Goal: Transaction & Acquisition: Purchase product/service

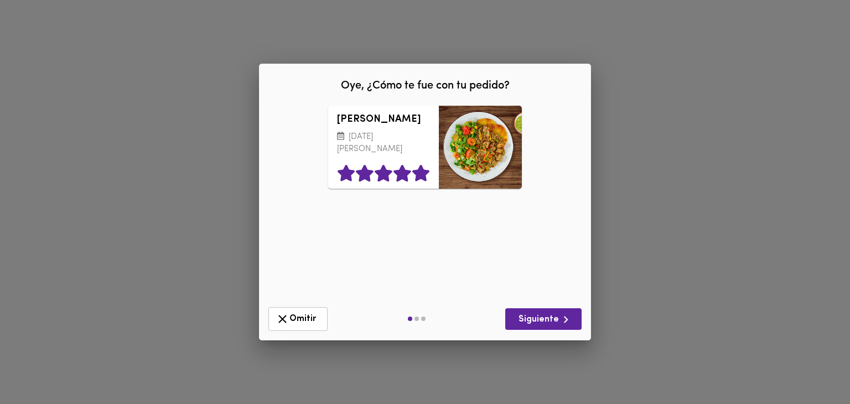
click at [418, 179] on icon at bounding box center [420, 173] width 17 height 17
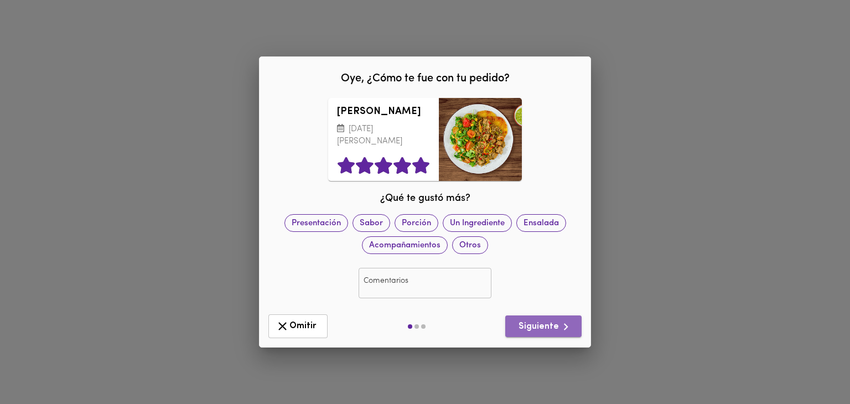
click at [553, 327] on span "Siguiente" at bounding box center [543, 327] width 59 height 14
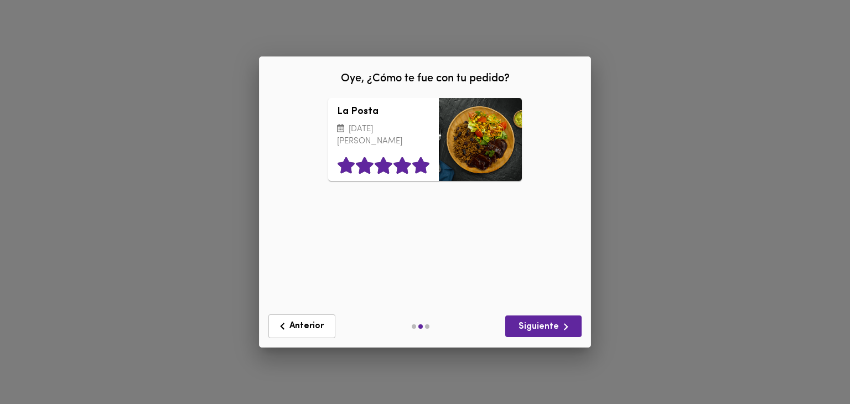
click at [418, 167] on icon at bounding box center [420, 165] width 17 height 17
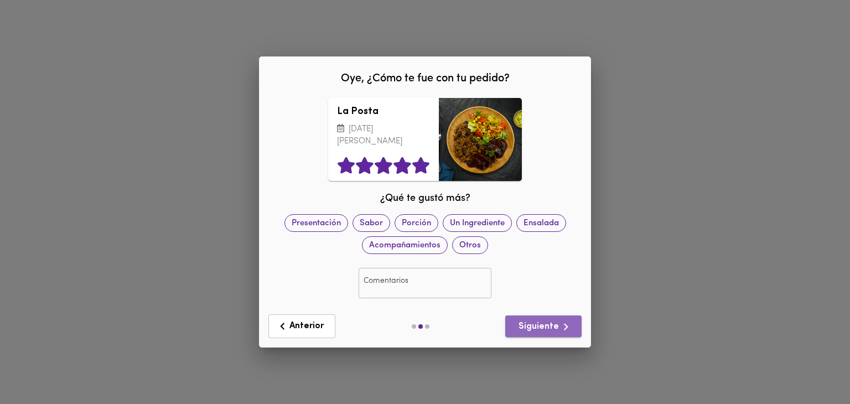
click at [546, 321] on span "Siguiente" at bounding box center [543, 327] width 59 height 14
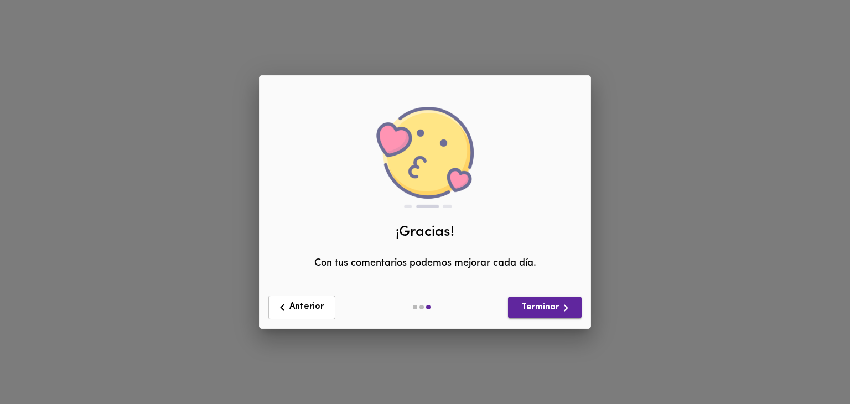
click at [558, 313] on span "Terminar" at bounding box center [545, 308] width 56 height 14
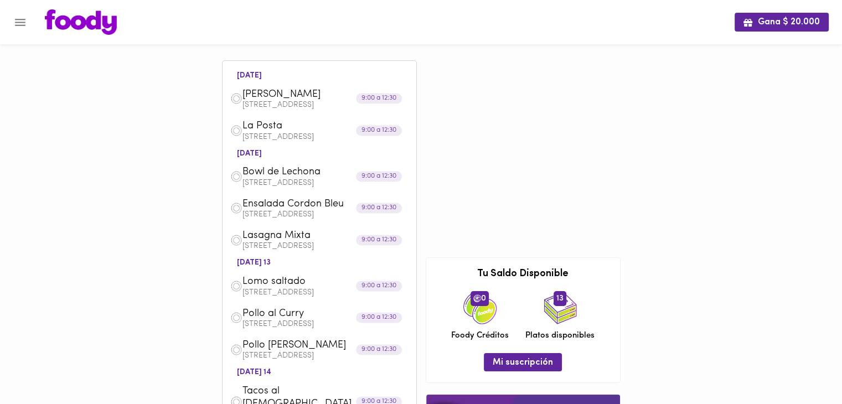
click at [22, 22] on icon "Menu" at bounding box center [20, 22] width 11 height 7
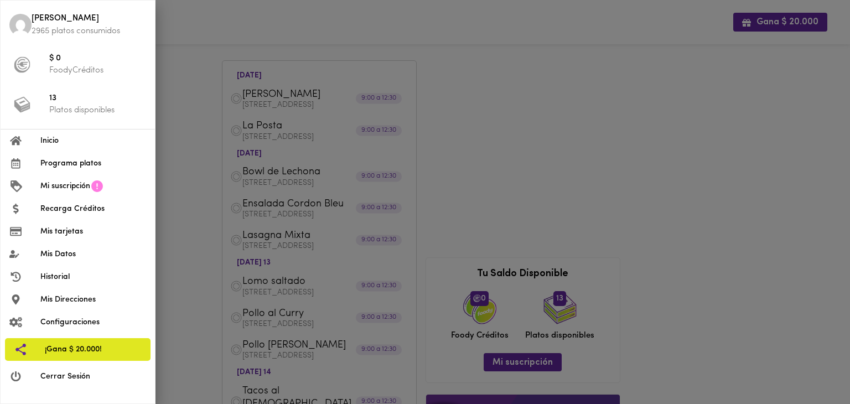
click at [99, 160] on span "Programa platos" at bounding box center [93, 164] width 106 height 12
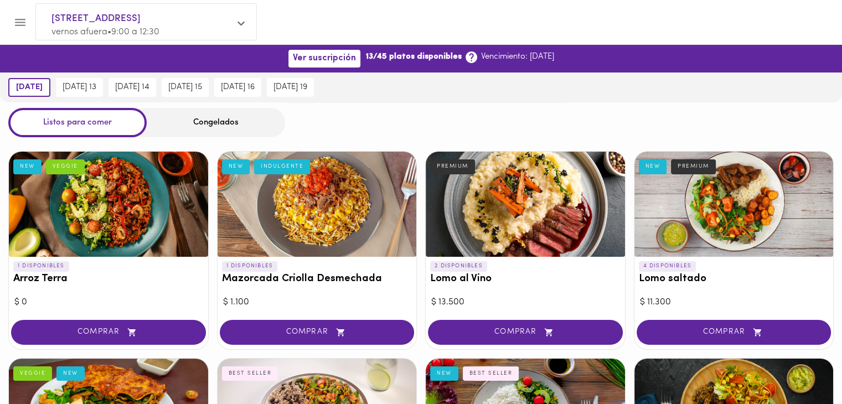
click at [218, 128] on div "Congelados" at bounding box center [216, 122] width 138 height 29
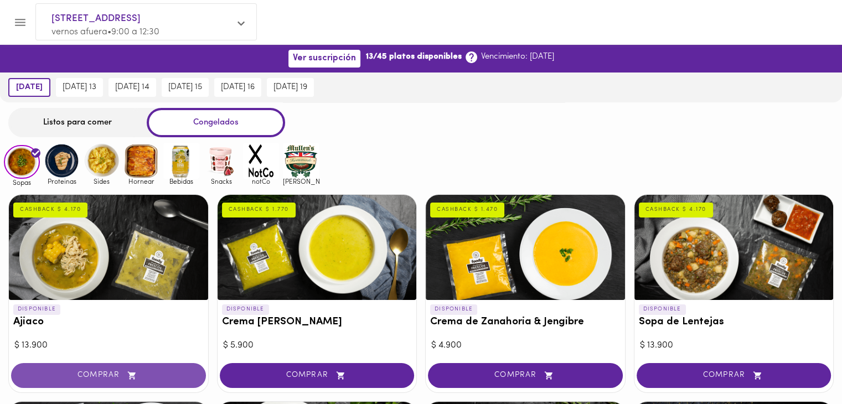
click at [170, 377] on span "COMPRAR" at bounding box center [108, 375] width 167 height 9
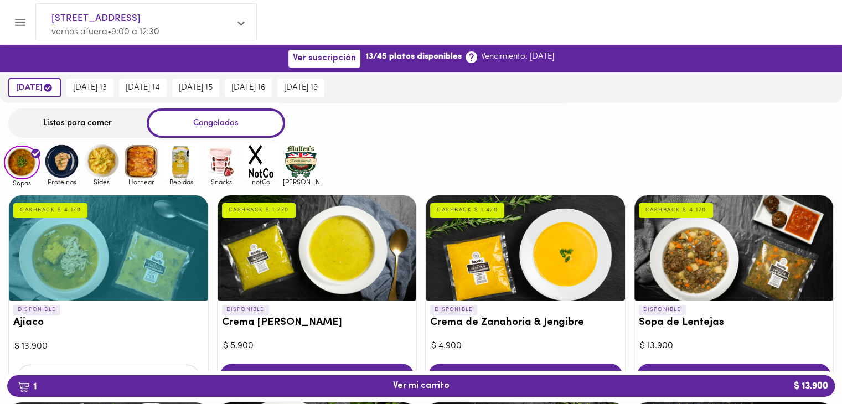
scroll to position [203, 0]
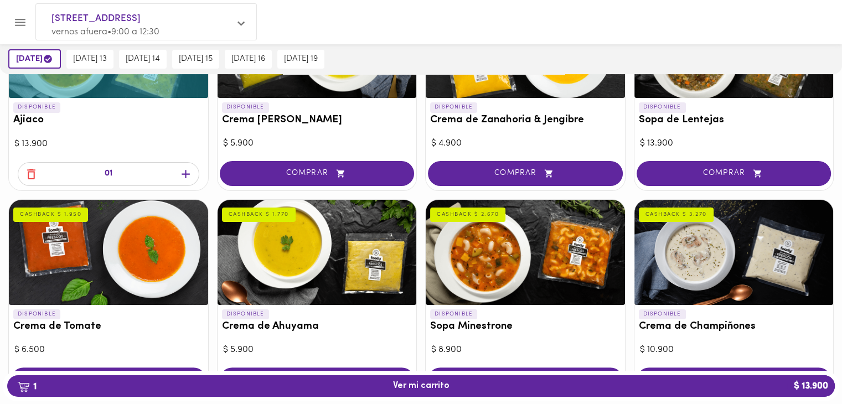
click at [185, 171] on icon "button" at bounding box center [185, 174] width 8 height 8
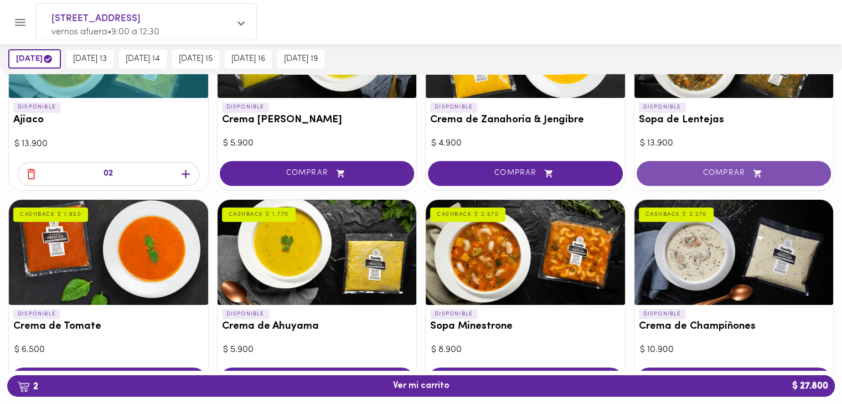
click at [694, 169] on span "COMPRAR" at bounding box center [733, 173] width 167 height 9
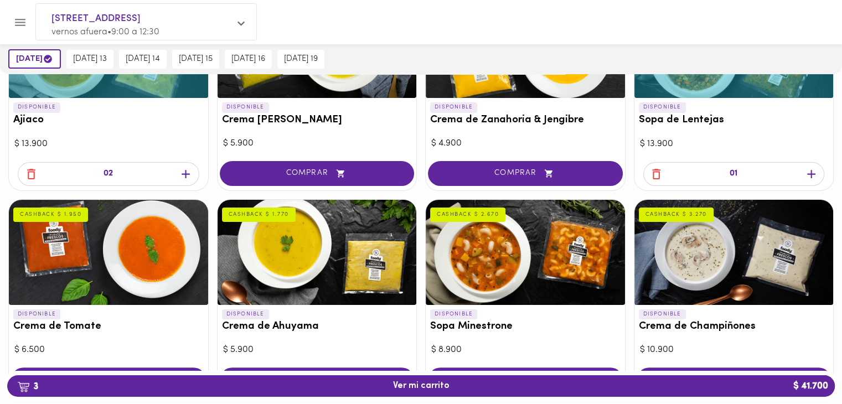
click at [812, 170] on icon "button" at bounding box center [811, 174] width 14 height 14
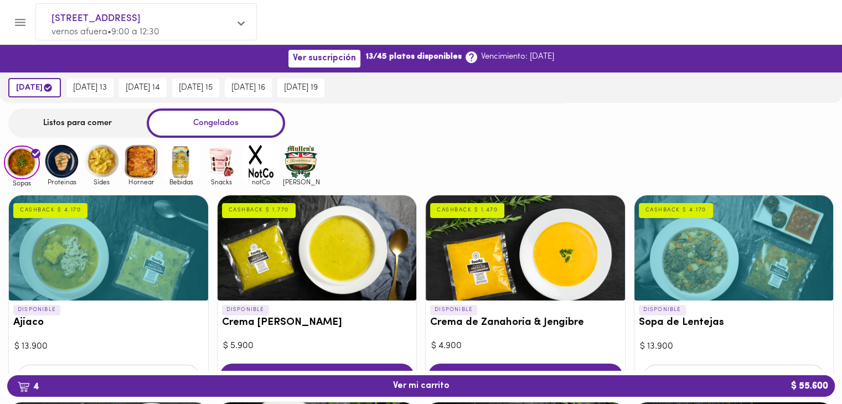
click at [68, 165] on img at bounding box center [62, 161] width 36 height 36
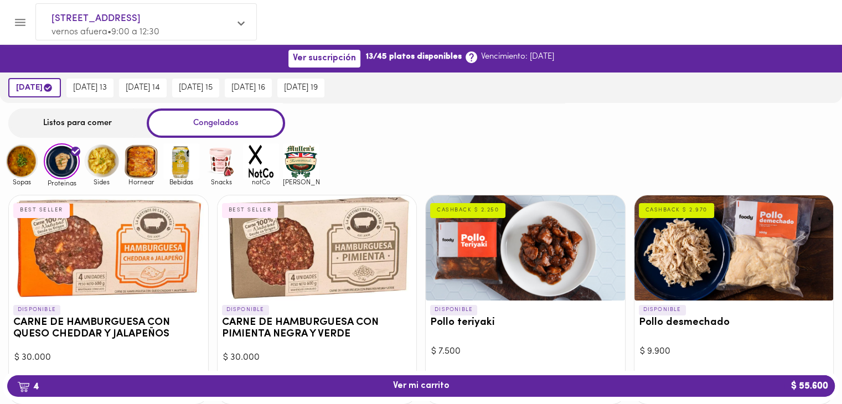
scroll to position [203, 0]
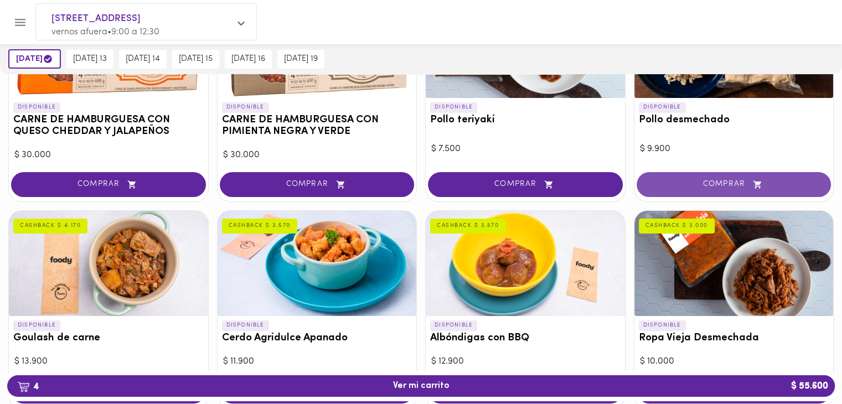
click at [728, 181] on span "COMPRAR" at bounding box center [733, 184] width 167 height 9
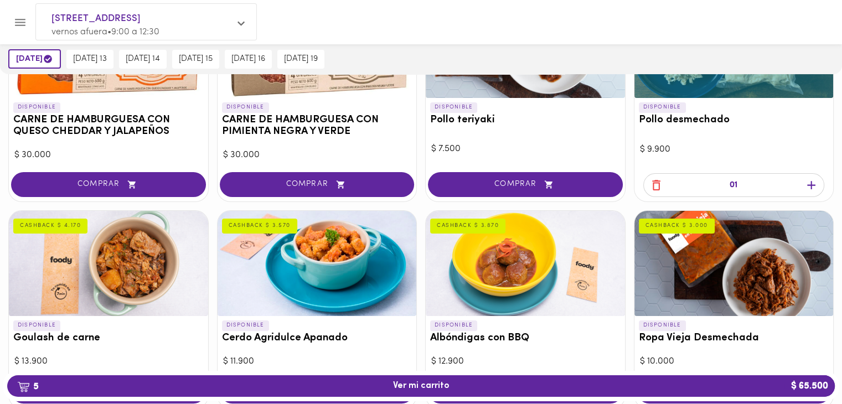
click at [806, 187] on icon "button" at bounding box center [811, 185] width 14 height 14
click at [808, 185] on icon "button" at bounding box center [811, 185] width 14 height 14
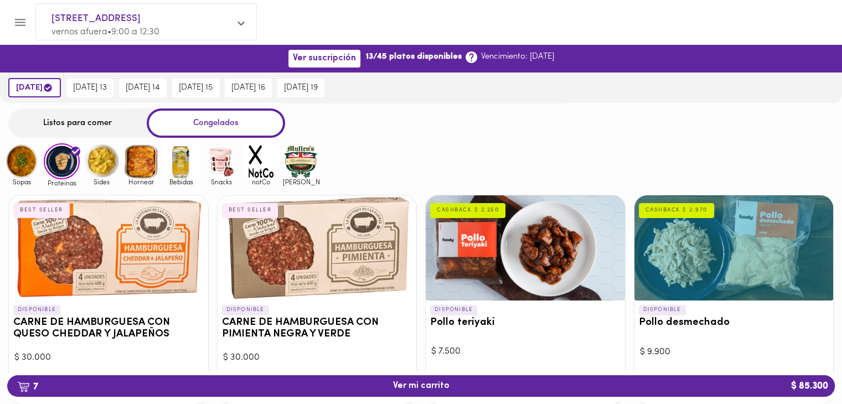
click at [103, 168] on img at bounding box center [102, 161] width 36 height 36
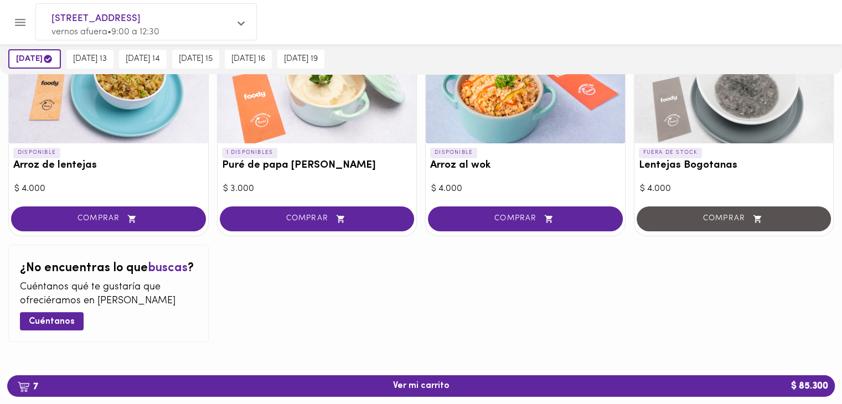
scroll to position [158, 0]
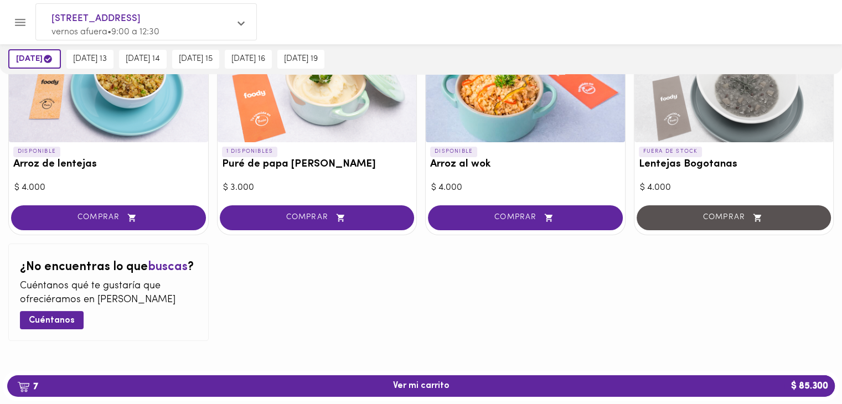
click at [329, 225] on button "COMPRAR" at bounding box center [317, 217] width 195 height 25
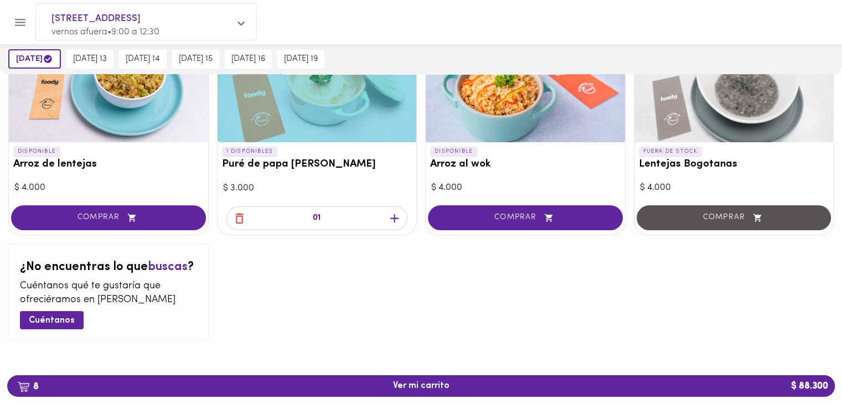
click at [389, 217] on icon "button" at bounding box center [394, 218] width 14 height 14
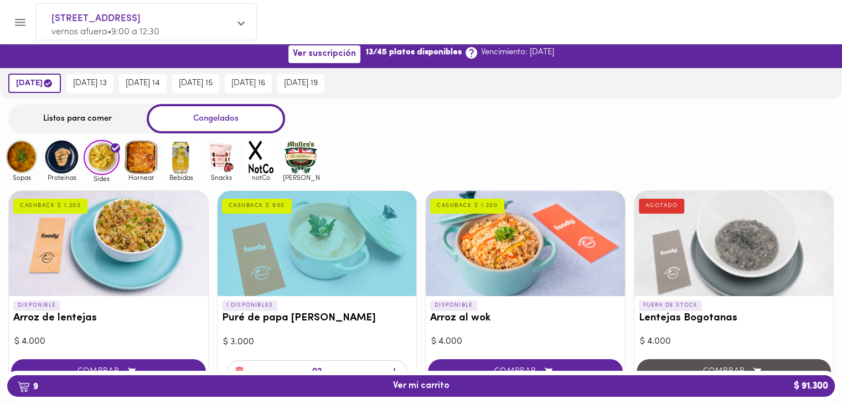
scroll to position [0, 0]
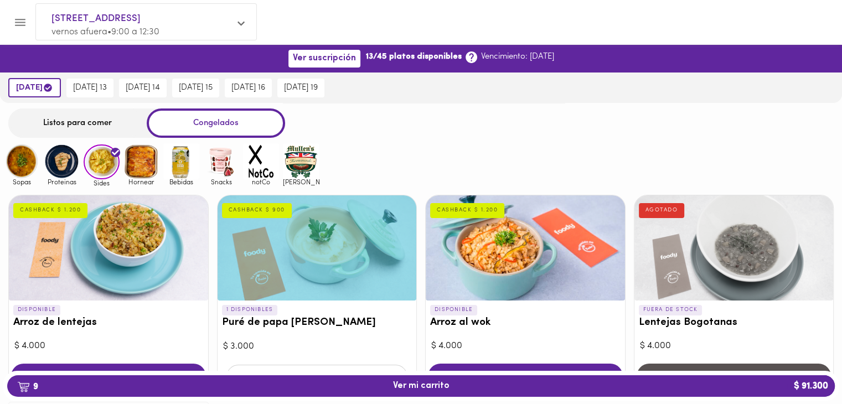
click at [147, 167] on img at bounding box center [141, 161] width 36 height 36
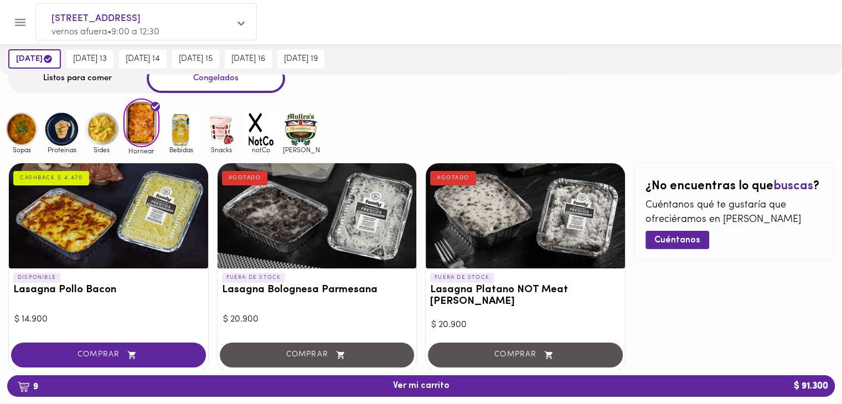
scroll to position [65, 0]
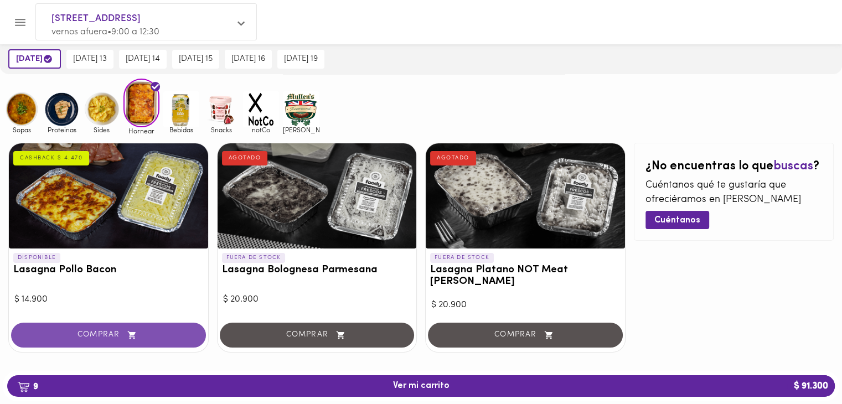
click at [118, 330] on button "COMPRAR" at bounding box center [108, 335] width 195 height 25
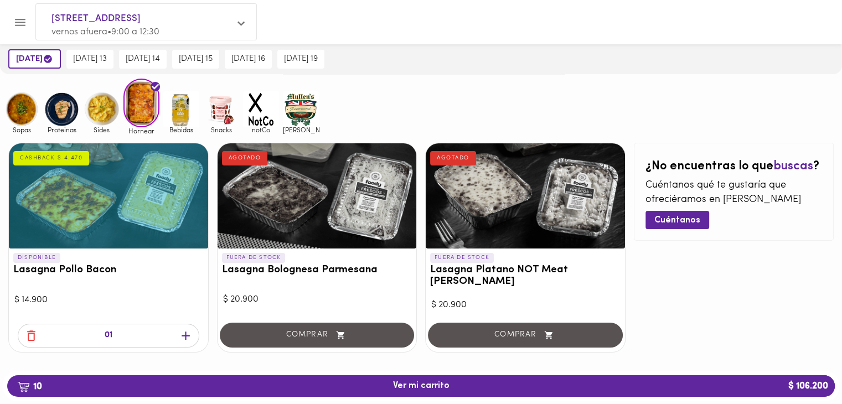
click at [184, 329] on icon "button" at bounding box center [186, 336] width 14 height 14
click at [302, 106] on img at bounding box center [301, 109] width 36 height 36
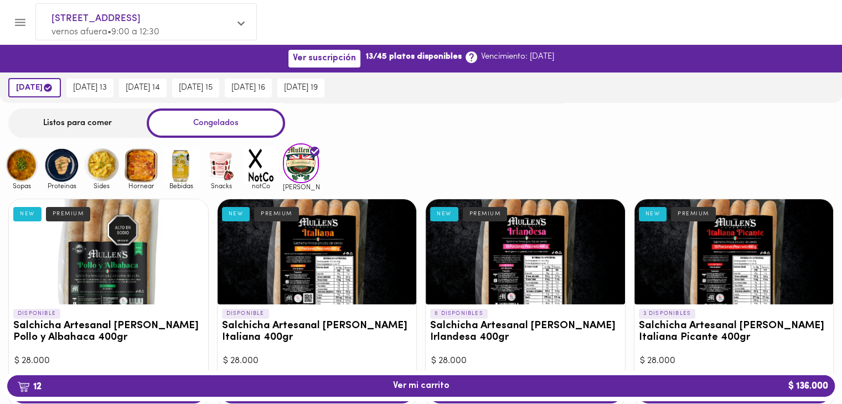
scroll to position [203, 0]
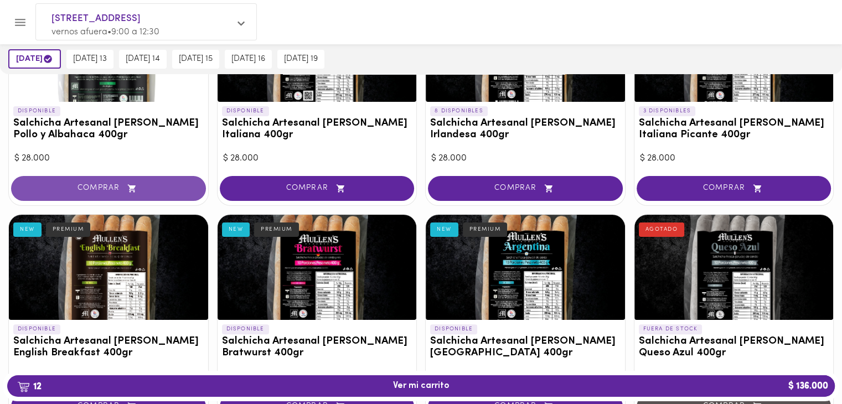
click at [139, 189] on span "COMPRAR" at bounding box center [108, 188] width 167 height 9
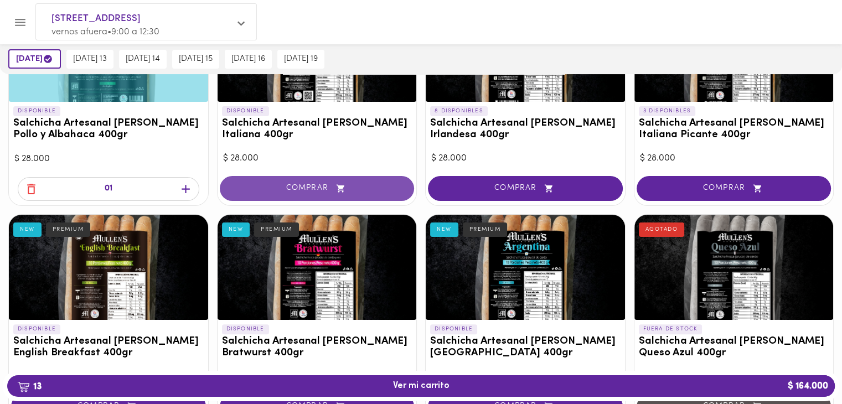
click at [262, 187] on span "COMPRAR" at bounding box center [316, 188] width 167 height 9
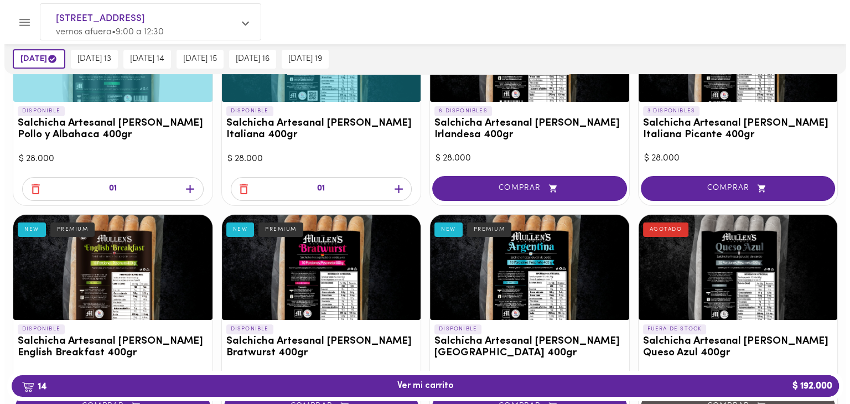
scroll to position [0, 0]
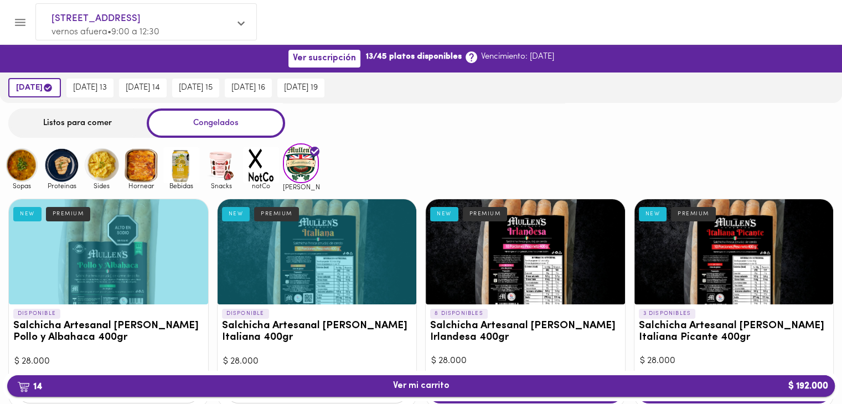
click at [180, 379] on button "14 Ver mi carrito $ 192.000" at bounding box center [420, 386] width 827 height 22
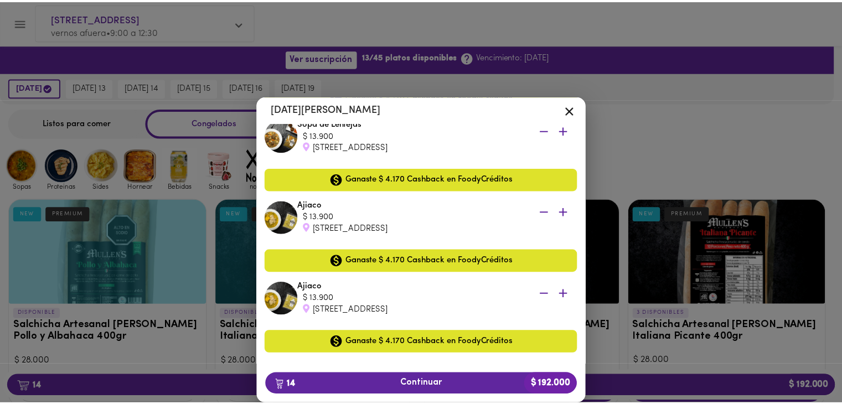
scroll to position [955, 0]
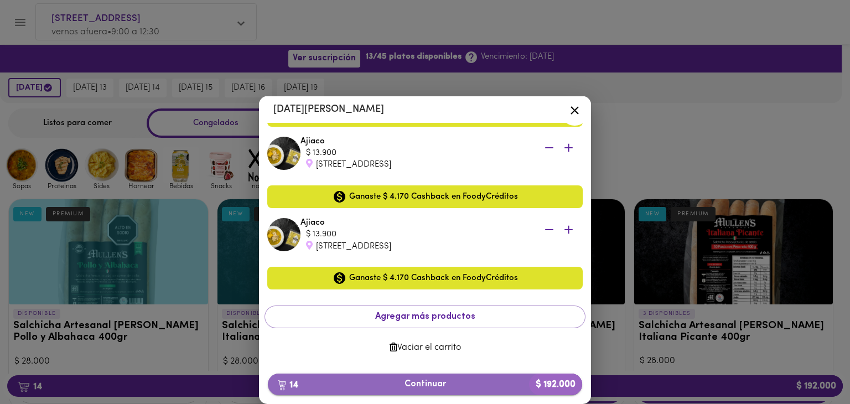
click at [458, 386] on span "14 Continuar $ 192.000" at bounding box center [425, 384] width 297 height 11
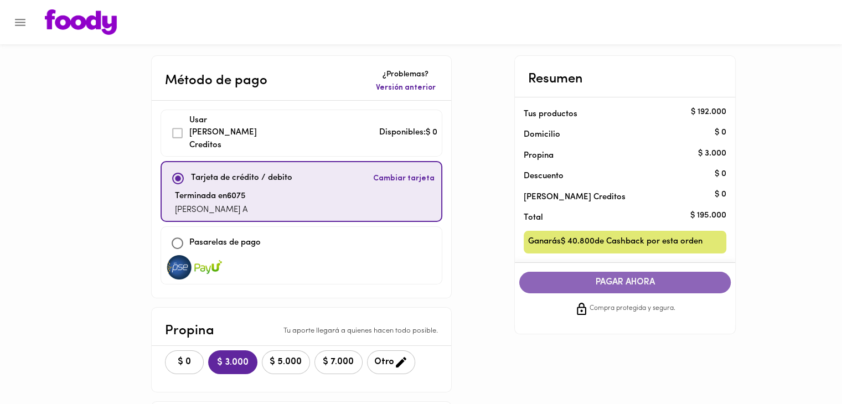
click at [590, 283] on span "PAGAR AHORA" at bounding box center [624, 282] width 189 height 11
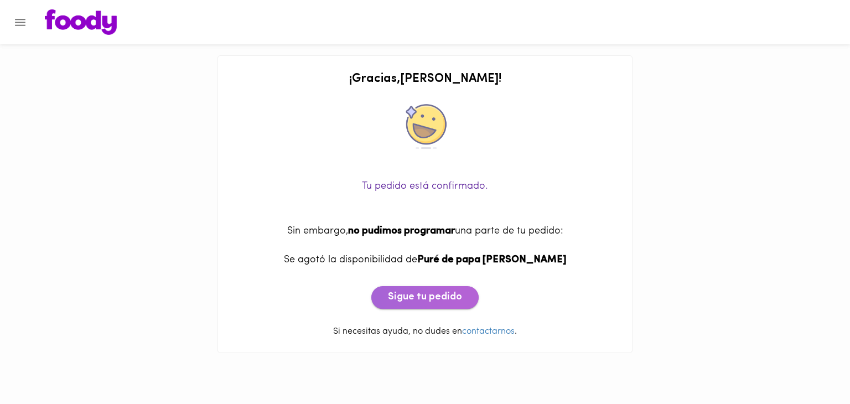
click at [449, 298] on span "Sigue tu pedido" at bounding box center [425, 298] width 74 height 12
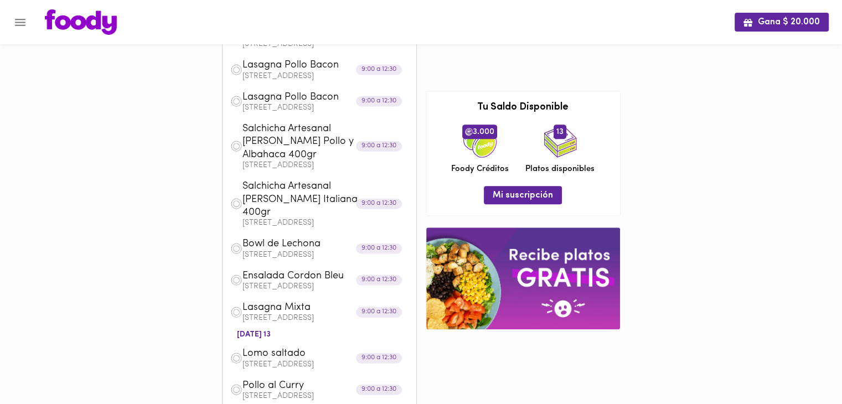
scroll to position [609, 0]
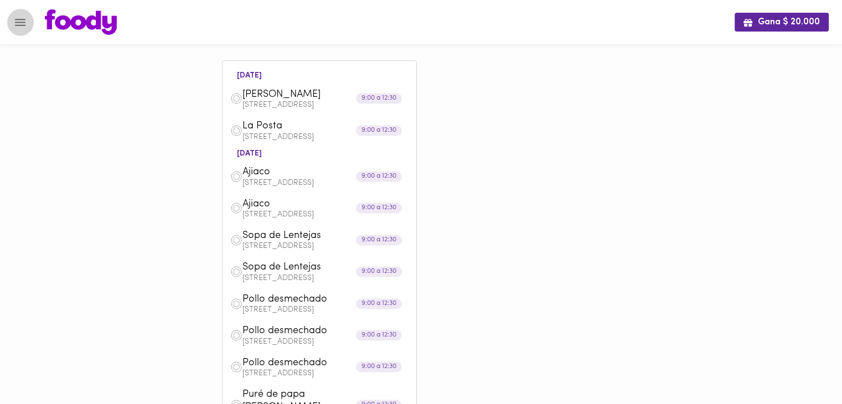
click at [15, 23] on icon "Menu" at bounding box center [20, 22] width 11 height 7
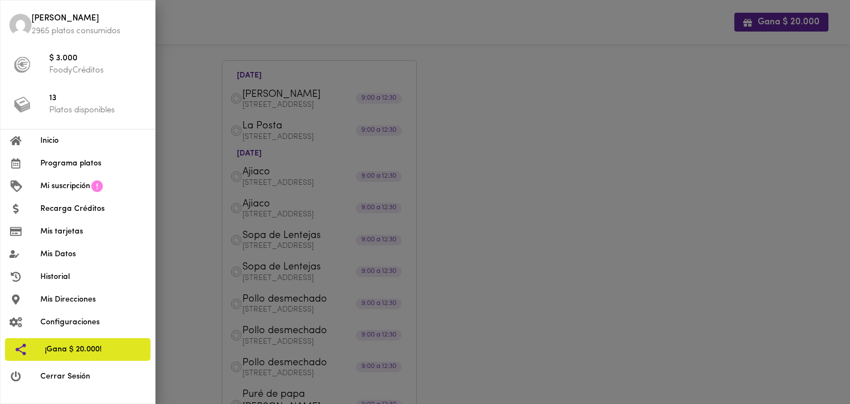
click at [68, 142] on span "Inicio" at bounding box center [93, 141] width 106 height 12
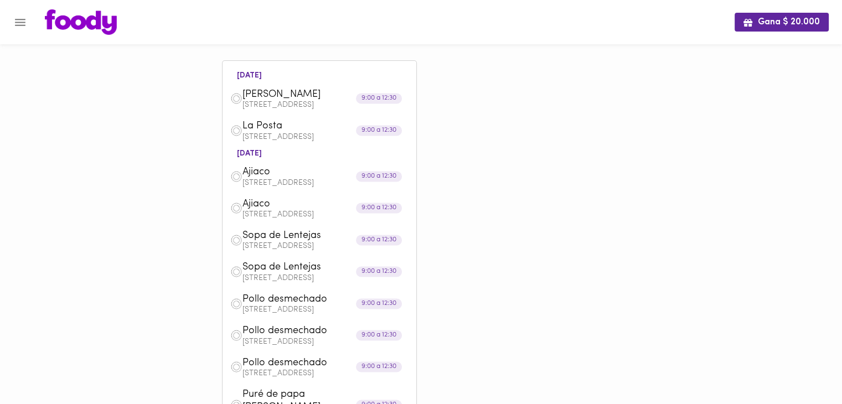
click at [24, 23] on icon "Menu" at bounding box center [20, 22] width 14 height 14
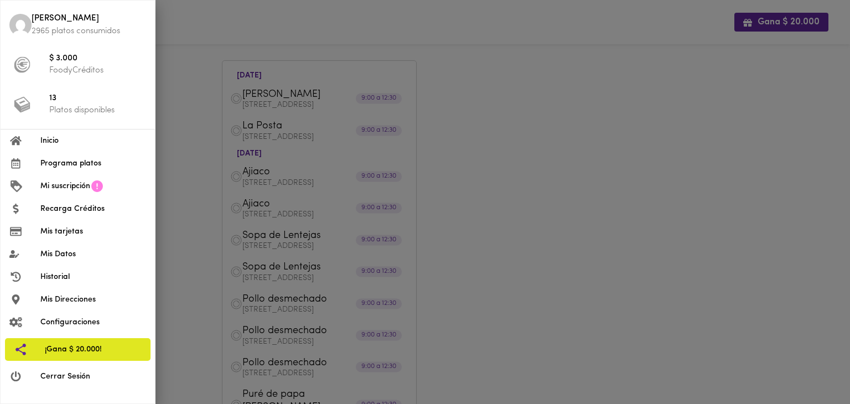
click at [75, 163] on span "Programa platos" at bounding box center [93, 164] width 106 height 12
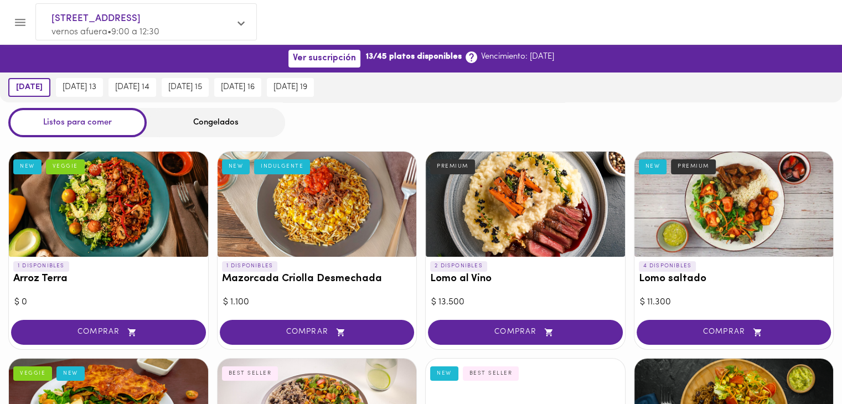
click at [24, 19] on icon "Menu" at bounding box center [20, 22] width 11 height 7
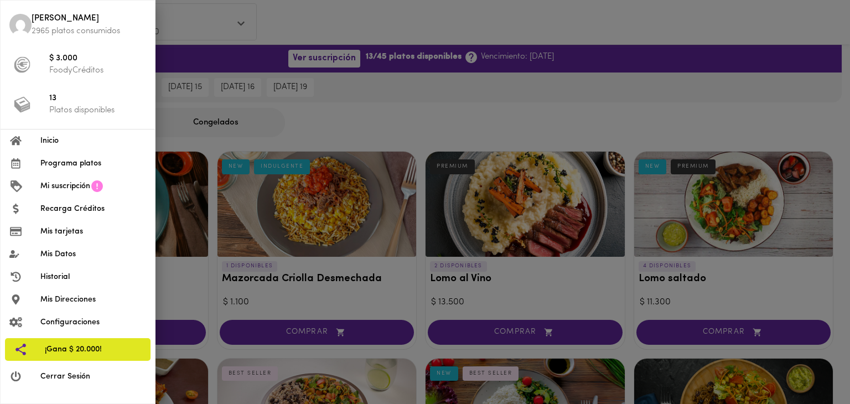
click at [71, 147] on li "Inicio" at bounding box center [78, 140] width 154 height 23
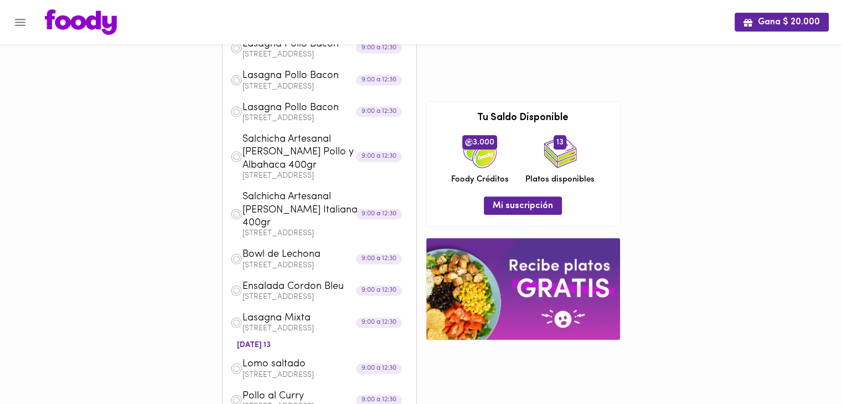
scroll to position [203, 0]
